Goal: Task Accomplishment & Management: Complete application form

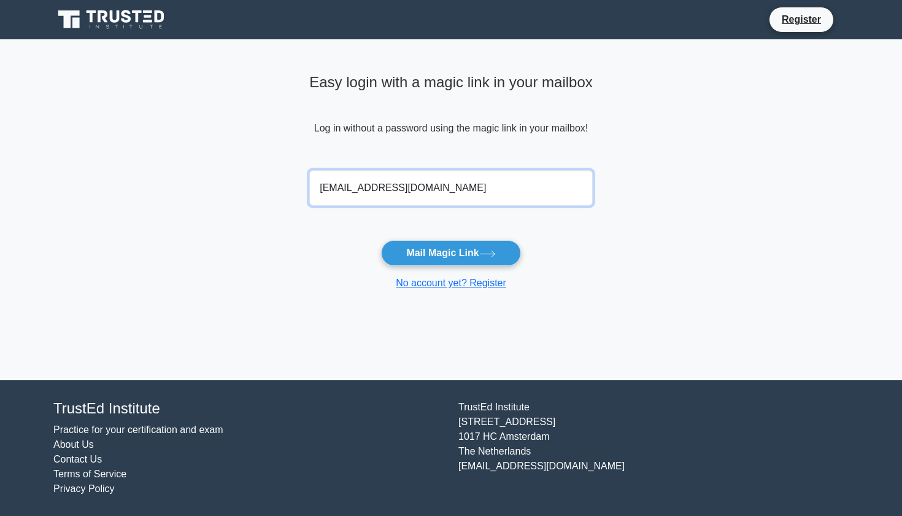
drag, startPoint x: 461, startPoint y: 189, endPoint x: 284, endPoint y: 183, distance: 177.5
click at [284, 183] on main "Easy login with a magic link in your mailbox Log in without a password using th…" at bounding box center [451, 209] width 902 height 341
type input "verdjiniaiordanova30@gmail.com"
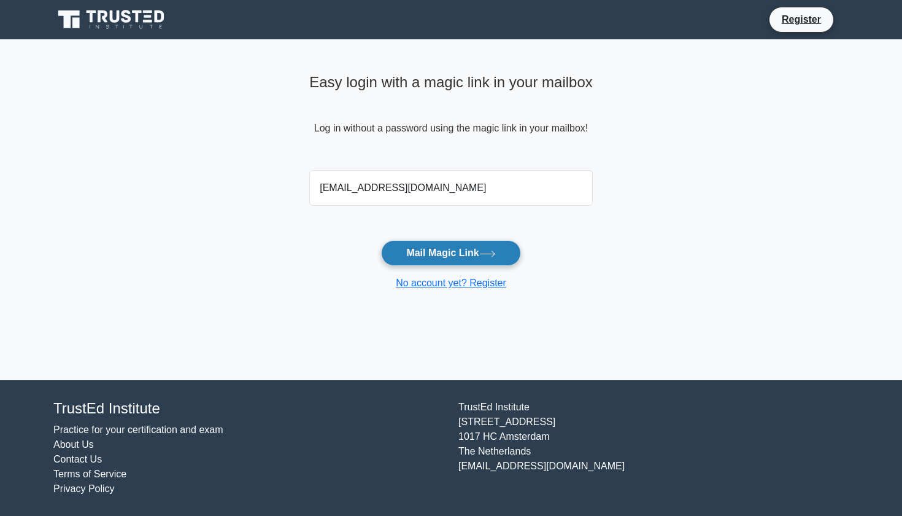
click at [434, 253] on button "Mail Magic Link" at bounding box center [450, 253] width 139 height 26
click at [452, 283] on link "No account yet? Register" at bounding box center [451, 282] width 110 height 10
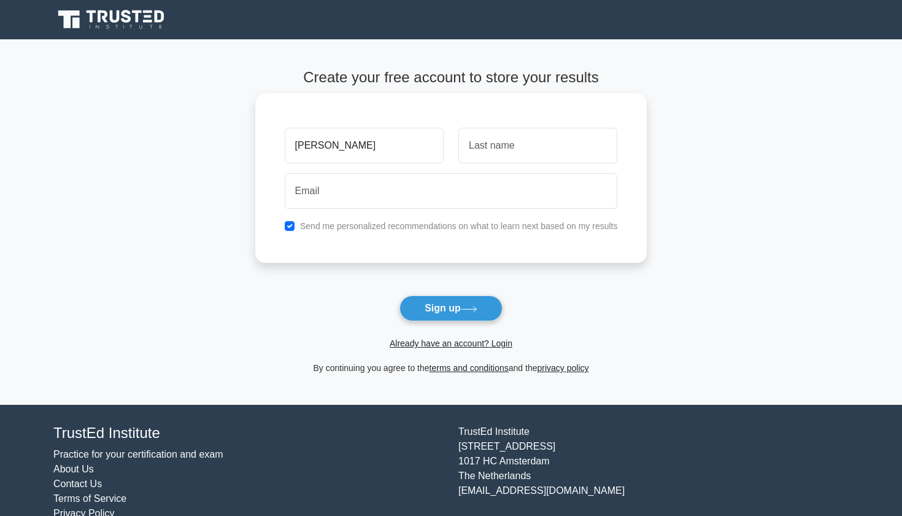
type input "kristina"
type input "stoyanova"
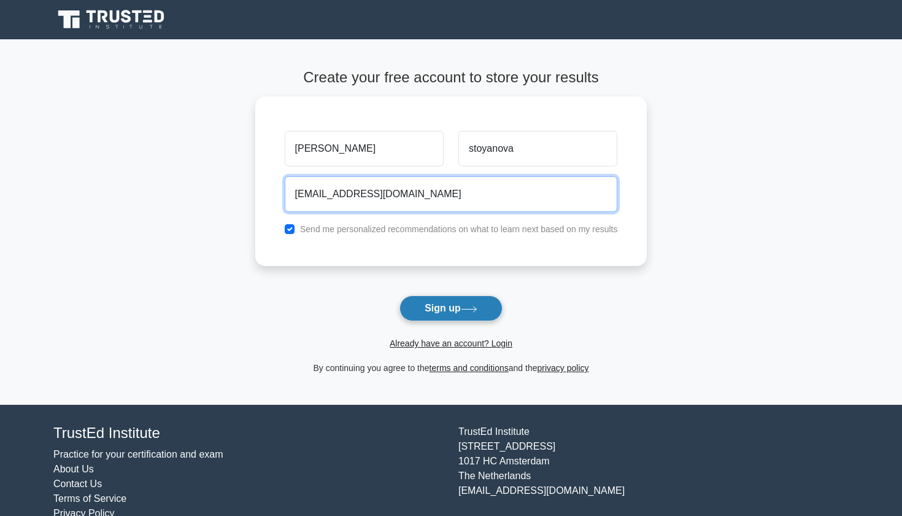
type input "verdjiniaiordanova30@gmail.com"
click at [457, 311] on button "Sign up" at bounding box center [451, 308] width 103 height 26
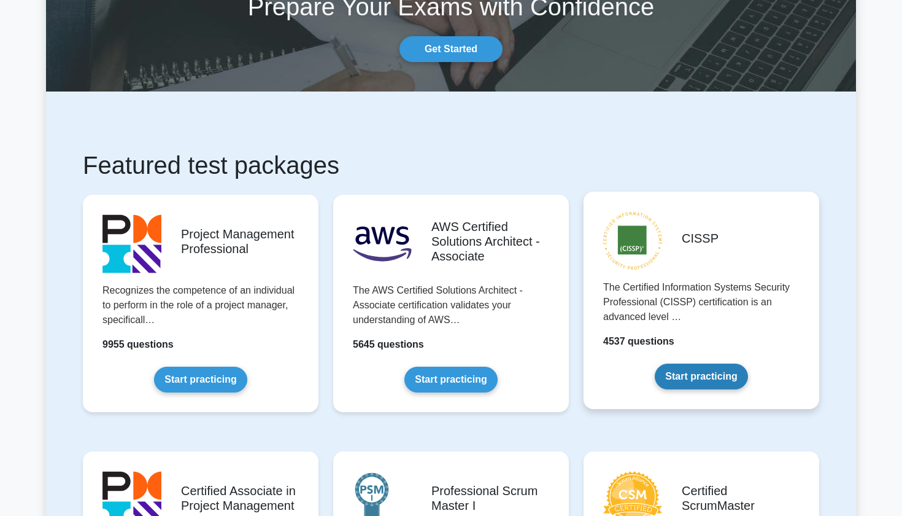
scroll to position [87, 0]
